Goal: Task Accomplishment & Management: Use online tool/utility

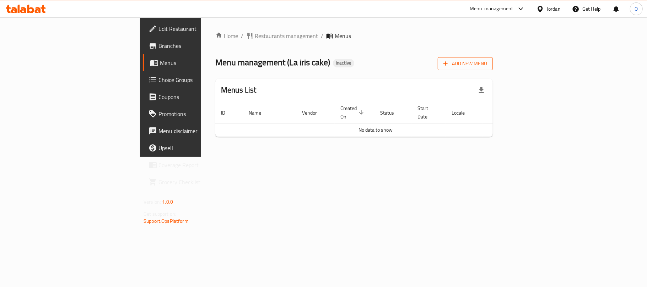
click at [487, 62] on span "Add New Menu" at bounding box center [465, 63] width 44 height 9
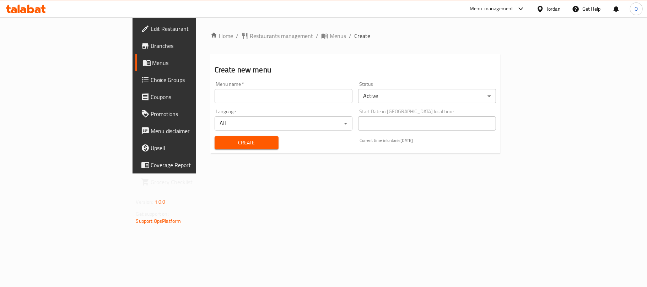
click at [215, 98] on input "text" at bounding box center [284, 96] width 138 height 14
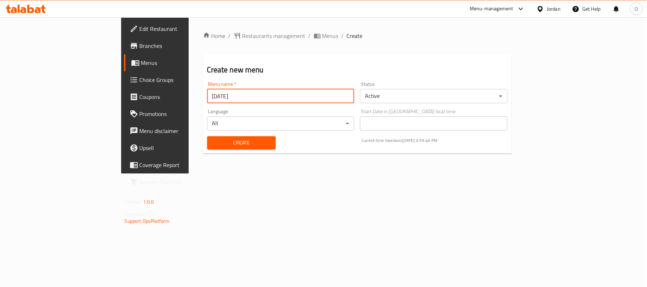
type input "[DATE]"
click at [207, 136] on button "Create" at bounding box center [241, 142] width 69 height 13
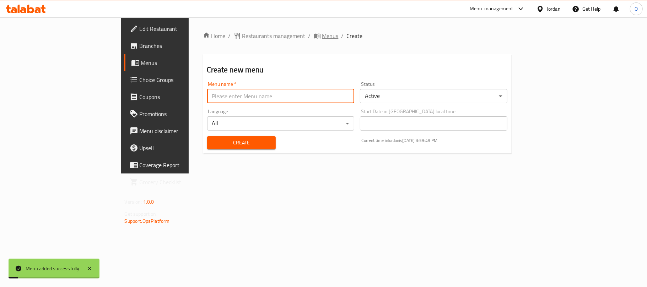
click at [322, 39] on span "Menus" at bounding box center [330, 36] width 16 height 9
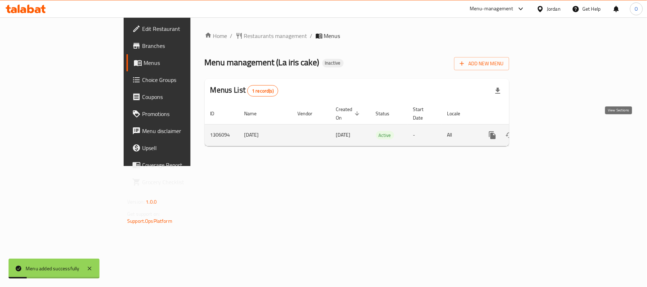
click at [547, 132] on icon "enhanced table" at bounding box center [543, 135] width 6 height 6
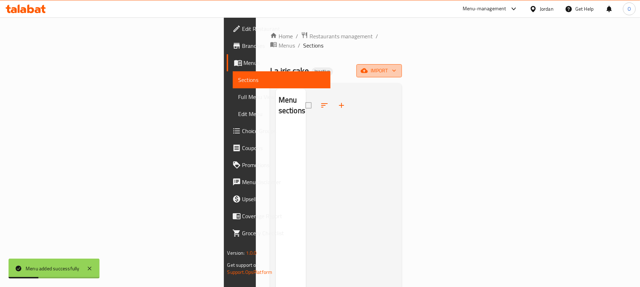
click at [396, 66] on span "import" at bounding box center [379, 70] width 34 height 9
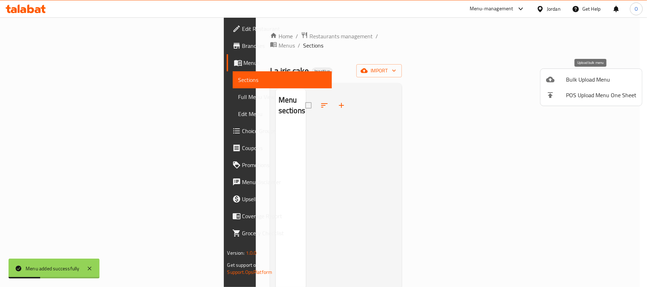
click at [585, 75] on span "Bulk Upload Menu" at bounding box center [601, 79] width 70 height 9
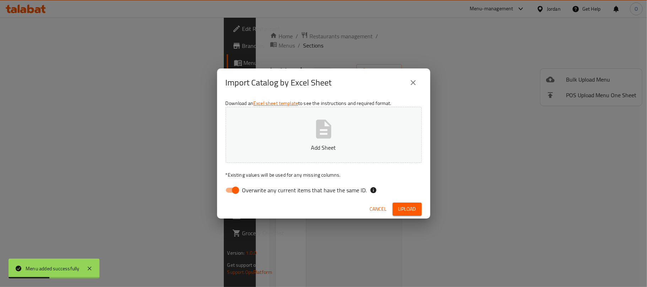
click at [225, 192] on input "Overwrite any current items that have the same ID." at bounding box center [235, 190] width 40 height 13
checkbox input "false"
click at [402, 210] on span "Upload" at bounding box center [407, 209] width 18 height 9
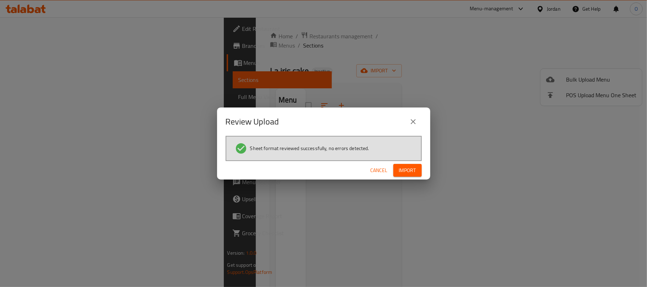
click at [405, 168] on span "Import" at bounding box center [407, 170] width 17 height 9
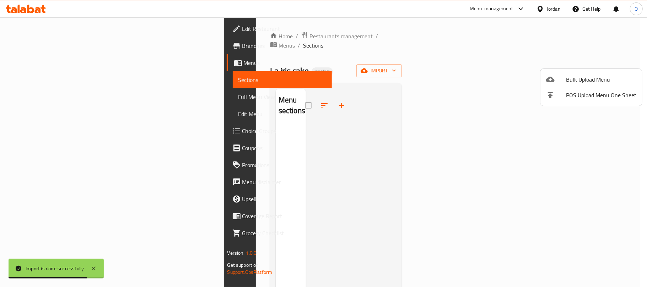
click at [42, 99] on div at bounding box center [323, 143] width 647 height 287
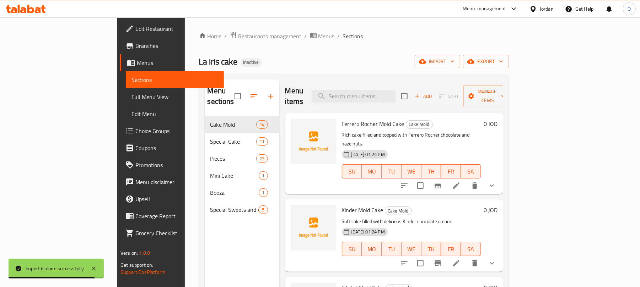
click at [131, 97] on span "Full Menu View" at bounding box center [174, 97] width 87 height 9
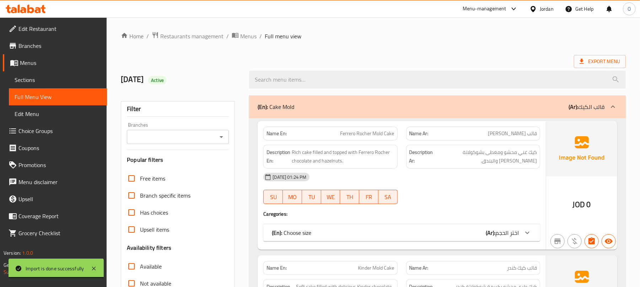
click at [53, 79] on span "Sections" at bounding box center [58, 80] width 87 height 9
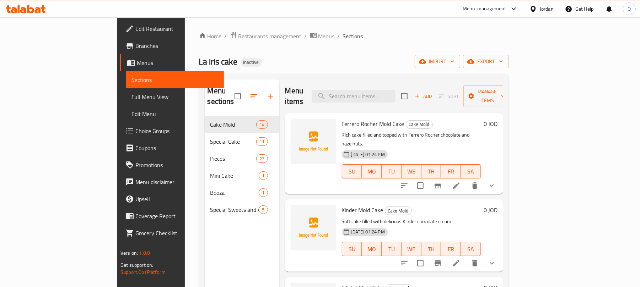
click at [135, 130] on span "Choice Groups" at bounding box center [176, 131] width 83 height 9
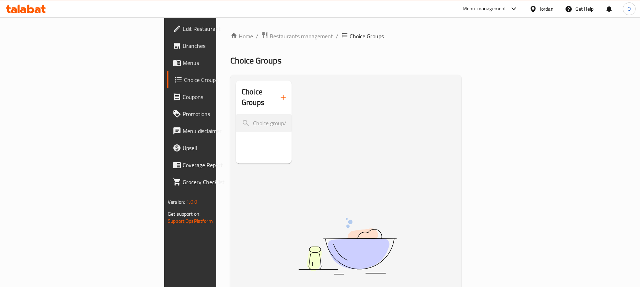
click at [279, 93] on icon "button" at bounding box center [283, 97] width 9 height 9
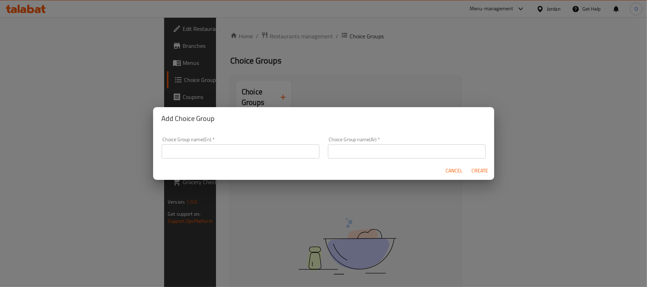
click at [256, 157] on input "text" at bounding box center [241, 152] width 158 height 14
type input "Your Choice Of:"
click at [353, 158] on div "Choice Group name(Ar)   * Choice Group name(Ar) *" at bounding box center [407, 148] width 166 height 30
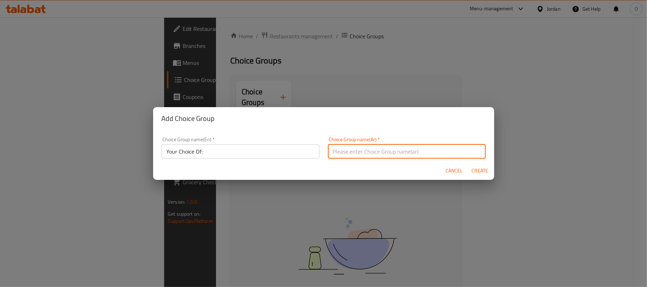
click at [353, 155] on input "text" at bounding box center [407, 152] width 158 height 14
type input "اختيارك من:"
click at [487, 171] on span "Create" at bounding box center [479, 171] width 17 height 9
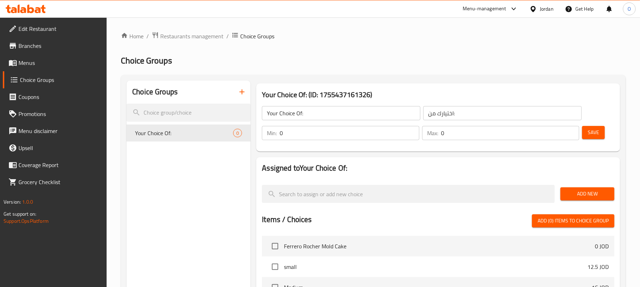
click at [579, 202] on div "Add New" at bounding box center [587, 194] width 60 height 24
click at [577, 192] on span "Add New" at bounding box center [587, 194] width 43 height 9
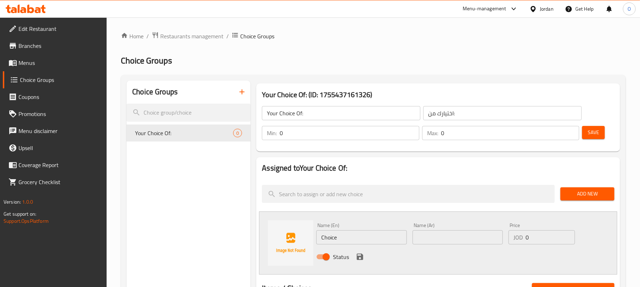
click at [353, 243] on input "Choice" at bounding box center [361, 238] width 90 height 14
paste input "chocolate"
type input "chocolate"
click at [458, 236] on input "text" at bounding box center [457, 238] width 90 height 14
type input "شيكولاته"
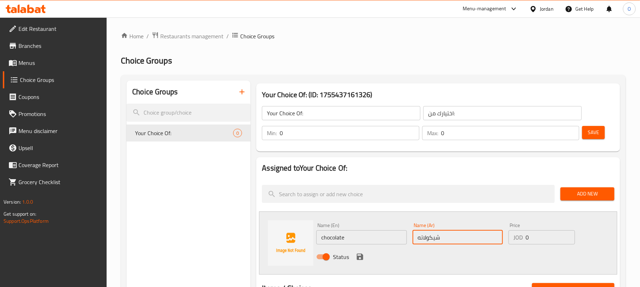
click at [358, 255] on icon "save" at bounding box center [360, 257] width 9 height 9
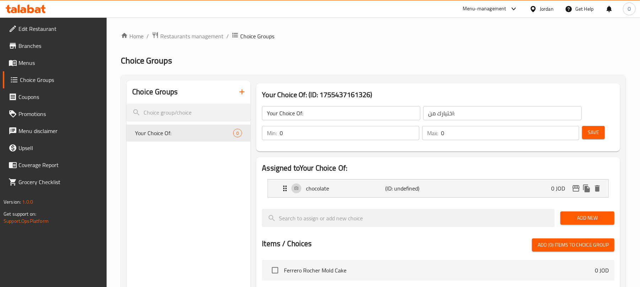
click at [589, 213] on button "Add New" at bounding box center [587, 218] width 54 height 13
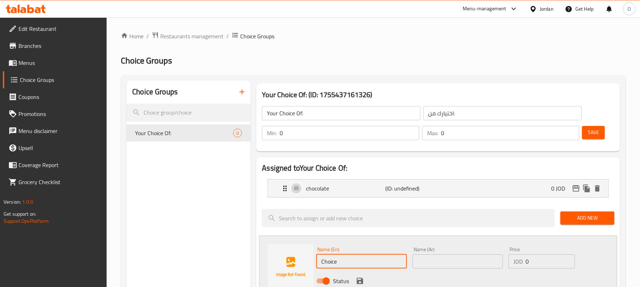
click at [336, 261] on input "Choice" at bounding box center [361, 262] width 90 height 14
type input "Frosting"
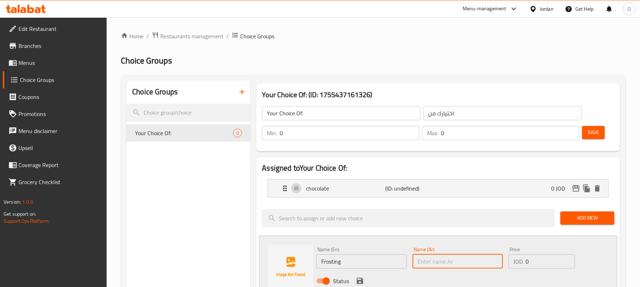
paste input "فروستينج"
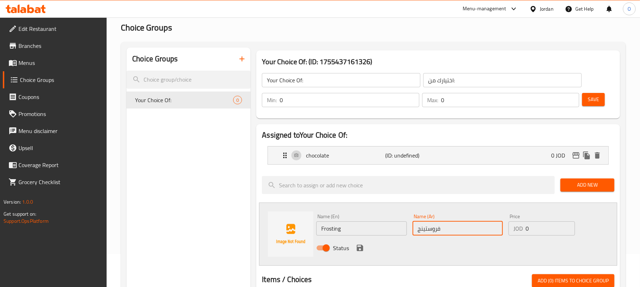
scroll to position [47, 0]
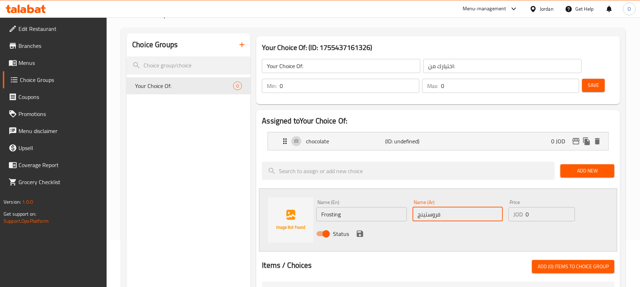
type input "فروستينج"
click at [360, 229] on button "save" at bounding box center [360, 234] width 11 height 11
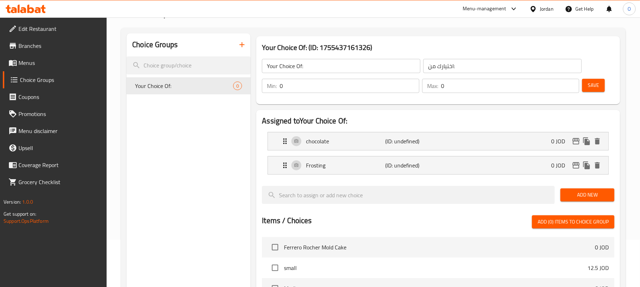
drag, startPoint x: 310, startPoint y: 78, endPoint x: 280, endPoint y: 87, distance: 31.5
click at [280, 87] on div "Min: 0 ​" at bounding box center [340, 85] width 160 height 17
drag, startPoint x: 306, startPoint y: 90, endPoint x: 323, endPoint y: 98, distance: 18.9
click at [278, 92] on div "Min: 0 ​" at bounding box center [340, 86] width 157 height 14
drag, startPoint x: 371, startPoint y: 85, endPoint x: 258, endPoint y: 89, distance: 113.7
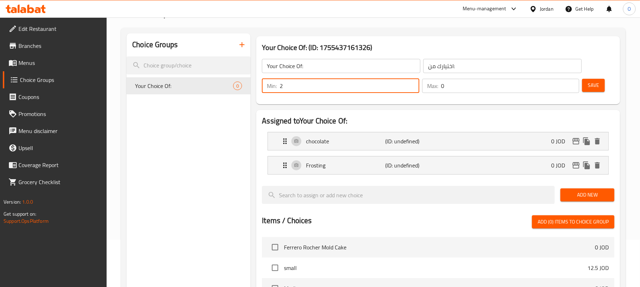
click at [258, 89] on div "Min: 2 ​ Max: 0 ​ Save" at bounding box center [437, 86] width 358 height 23
type input "1"
drag, startPoint x: 424, startPoint y: 92, endPoint x: 391, endPoint y: 93, distance: 32.7
click at [391, 93] on div "Min: 1 ​ Max: 0 ​" at bounding box center [420, 86] width 323 height 20
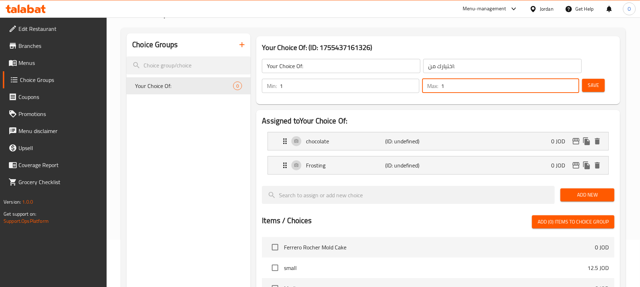
type input "1"
click at [593, 82] on span "Save" at bounding box center [593, 85] width 11 height 9
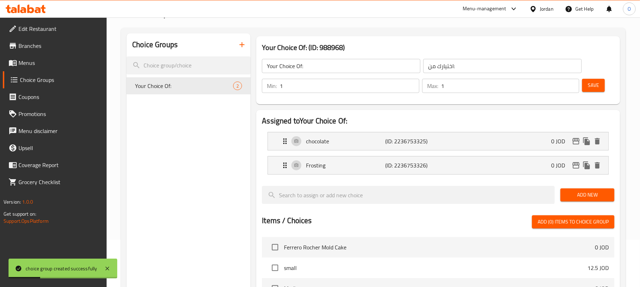
click at [426, 31] on div "Choice Groups Your Choice Of: 2 Your Choice Of: (ID: 988968) Your Choice Of: ​ …" at bounding box center [373, 249] width 505 height 443
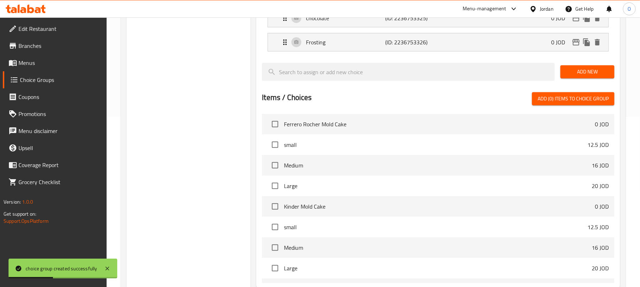
scroll to position [245, 0]
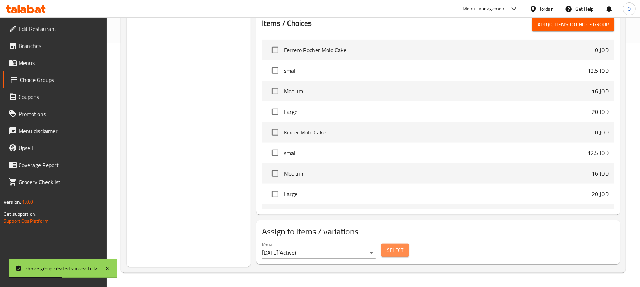
click at [401, 257] on button "Select" at bounding box center [395, 250] width 28 height 13
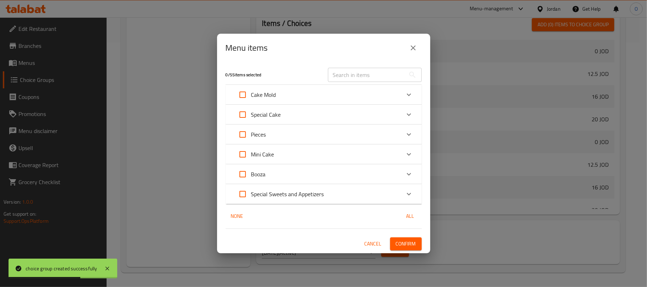
click at [360, 76] on input "text" at bounding box center [366, 75] width 77 height 14
paste input "Cake Pops Piece"
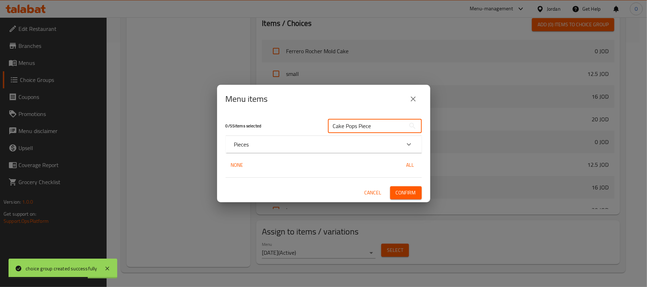
type input "Cake Pops Piece"
click at [275, 154] on div "0 / 55 items selected Cake Pops Piece ​ Pieces Cake Pops Piece 1.9 JOD None All…" at bounding box center [323, 157] width 213 height 89
click at [274, 149] on div "Pieces" at bounding box center [324, 144] width 196 height 17
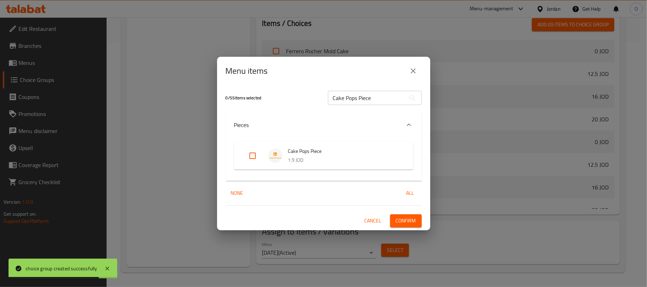
click at [253, 159] on input "Expand" at bounding box center [252, 155] width 17 height 17
checkbox input "true"
click at [414, 219] on span "Confirm" at bounding box center [406, 221] width 20 height 9
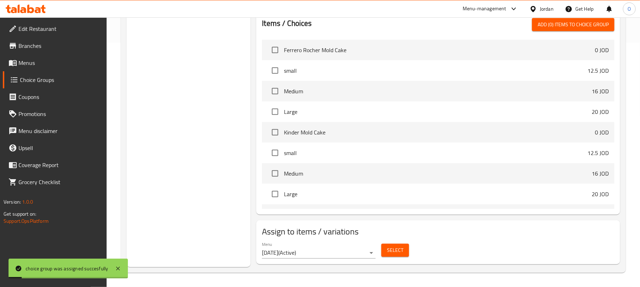
click at [198, 170] on div "Choice Groups Your Choice Of: 2" at bounding box center [188, 52] width 124 height 432
click at [39, 66] on span "Menus" at bounding box center [59, 63] width 83 height 9
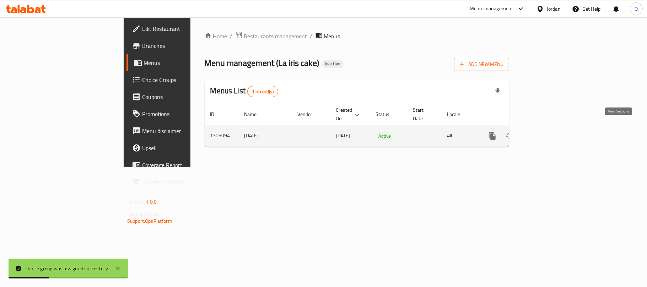
click at [552, 128] on link "enhanced table" at bounding box center [543, 136] width 17 height 17
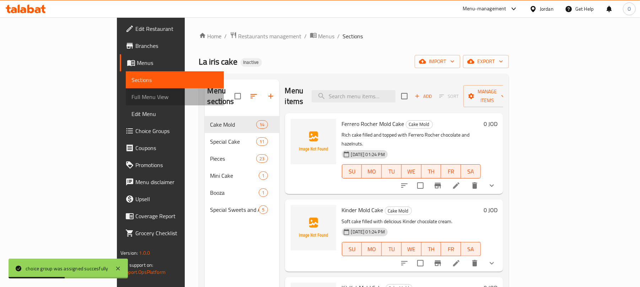
click at [131, 96] on span "Full Menu View" at bounding box center [174, 97] width 87 height 9
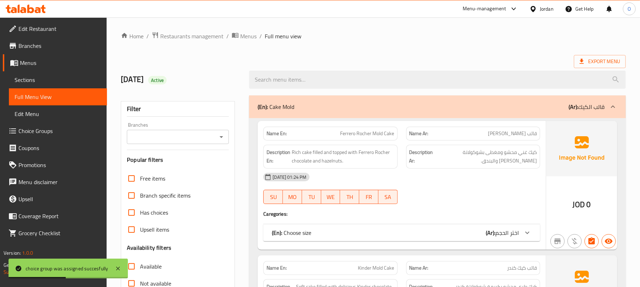
scroll to position [100, 0]
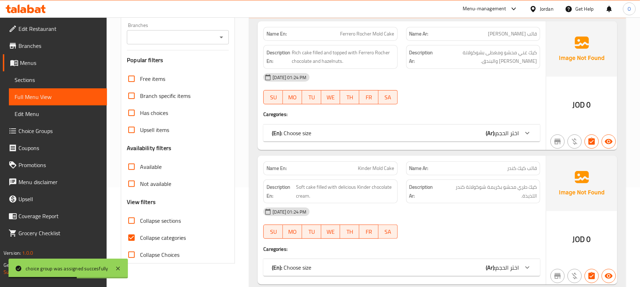
click at [168, 244] on label "Collapse categories" at bounding box center [154, 237] width 63 height 17
click at [140, 244] on input "Collapse categories" at bounding box center [131, 237] width 17 height 17
checkbox input "false"
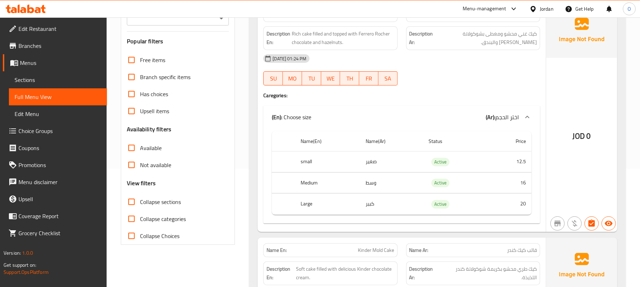
scroll to position [189, 0]
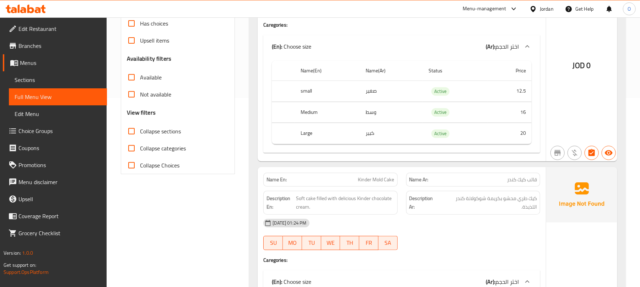
click at [46, 44] on span "Branches" at bounding box center [59, 46] width 83 height 9
